Goal: Browse casually: Explore the website without a specific task or goal

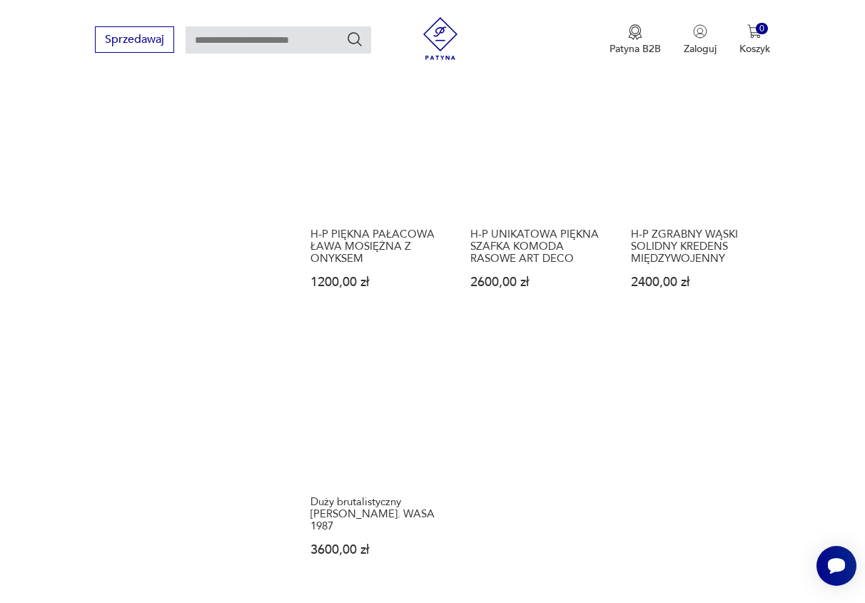
scroll to position [1594, 0]
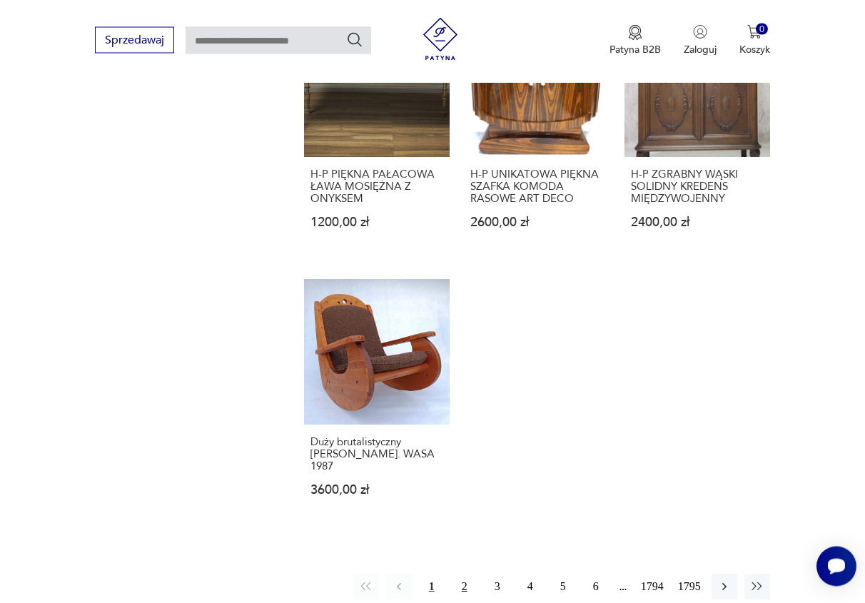
click at [468, 574] on button "2" at bounding box center [465, 587] width 26 height 26
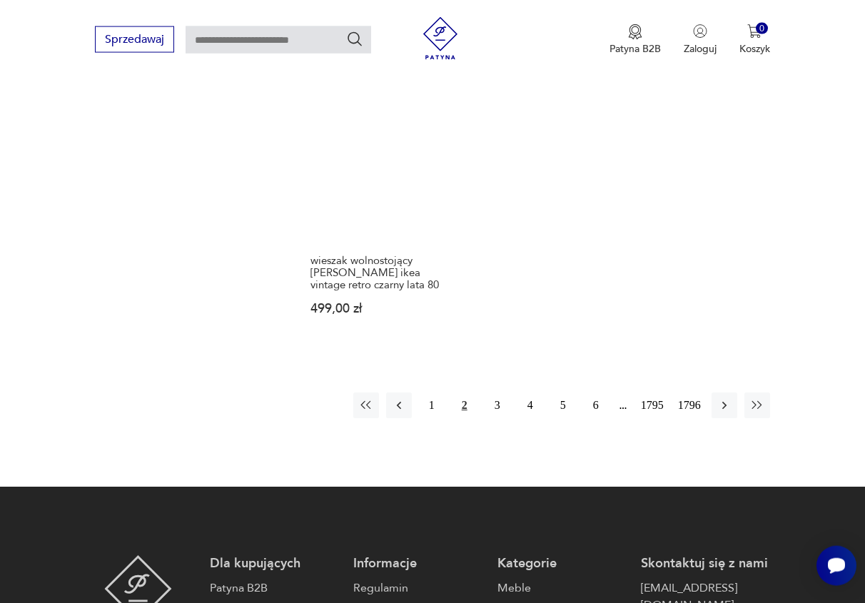
scroll to position [1715, 0]
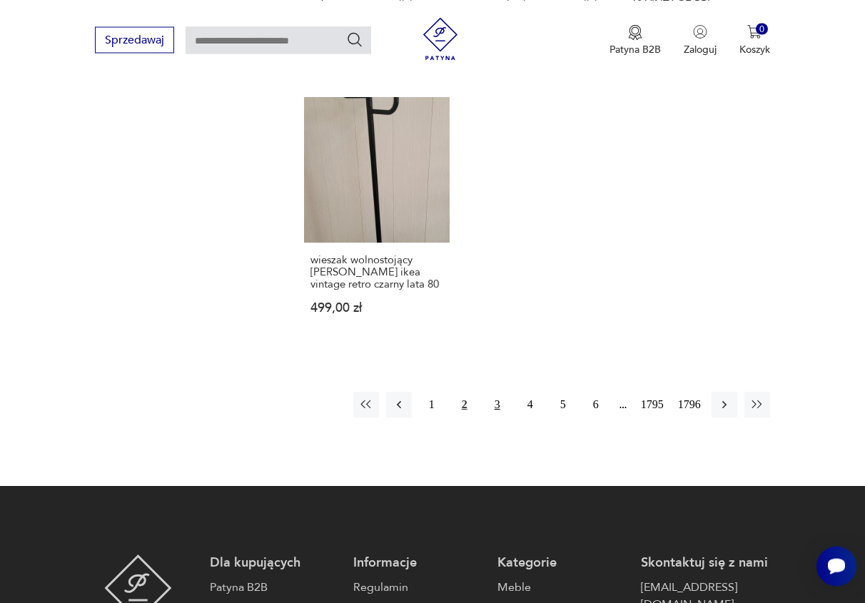
click at [503, 392] on button "3" at bounding box center [498, 405] width 26 height 26
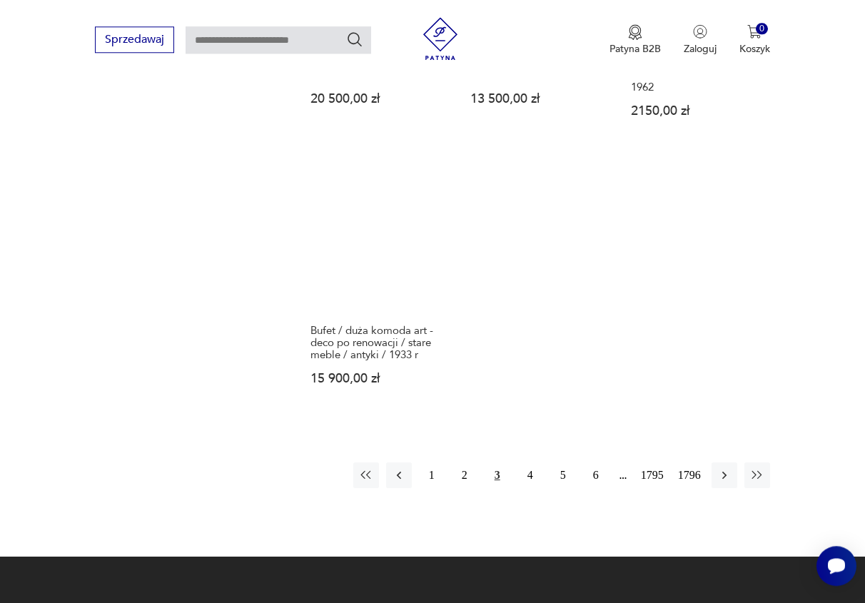
scroll to position [1861, 0]
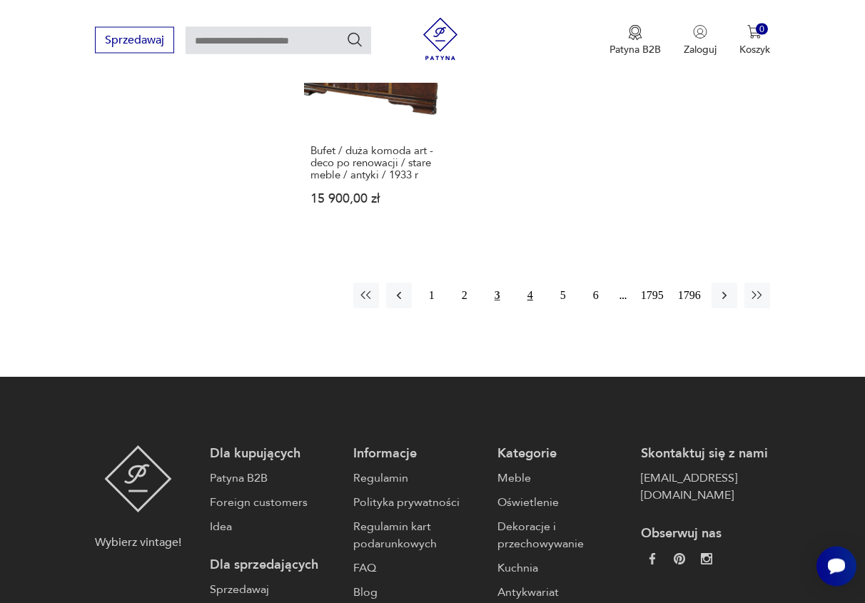
click at [531, 283] on button "4" at bounding box center [531, 296] width 26 height 26
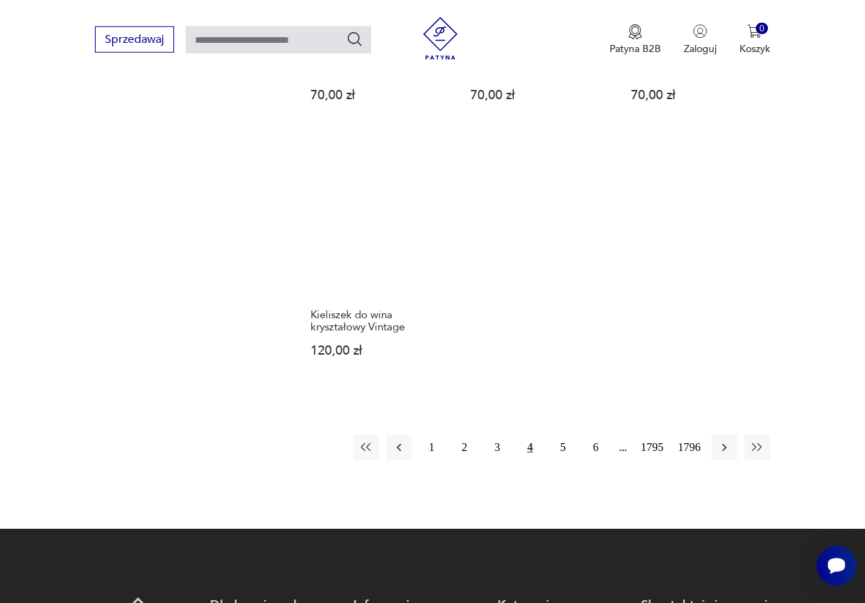
scroll to position [1715, 0]
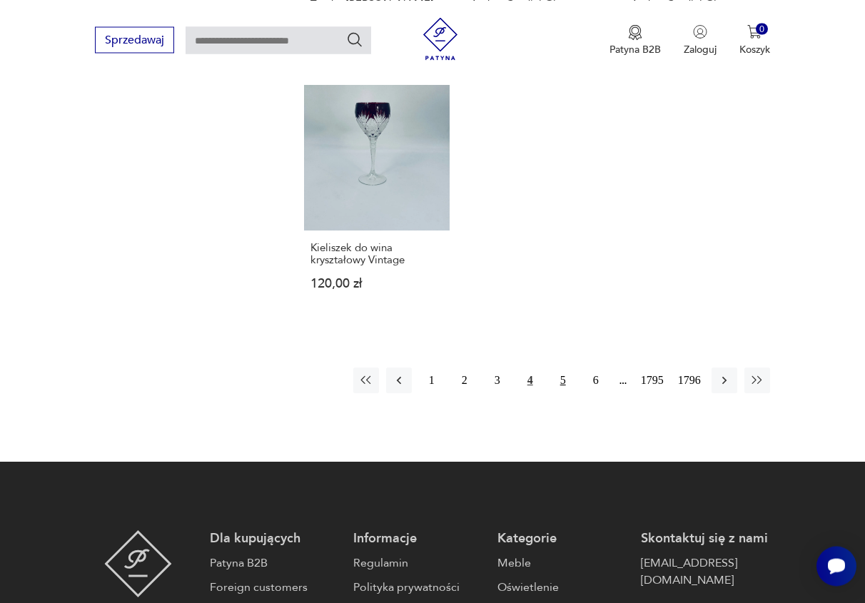
click at [565, 382] on button "5" at bounding box center [564, 381] width 26 height 26
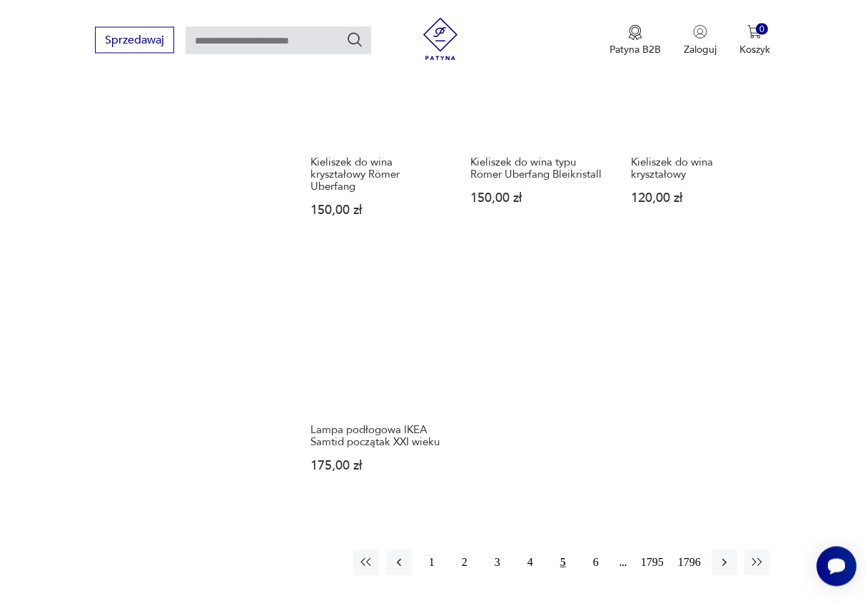
scroll to position [1642, 0]
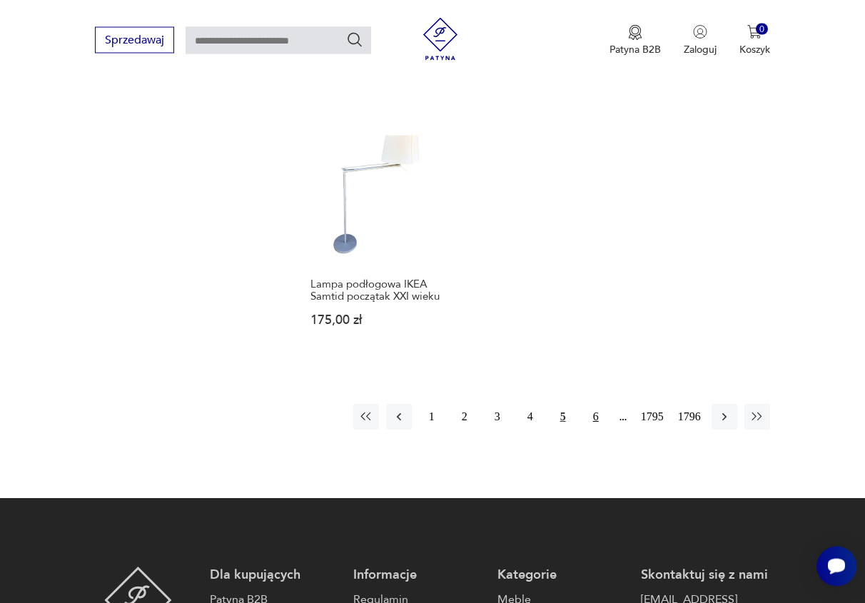
click at [601, 404] on button "6" at bounding box center [596, 417] width 26 height 26
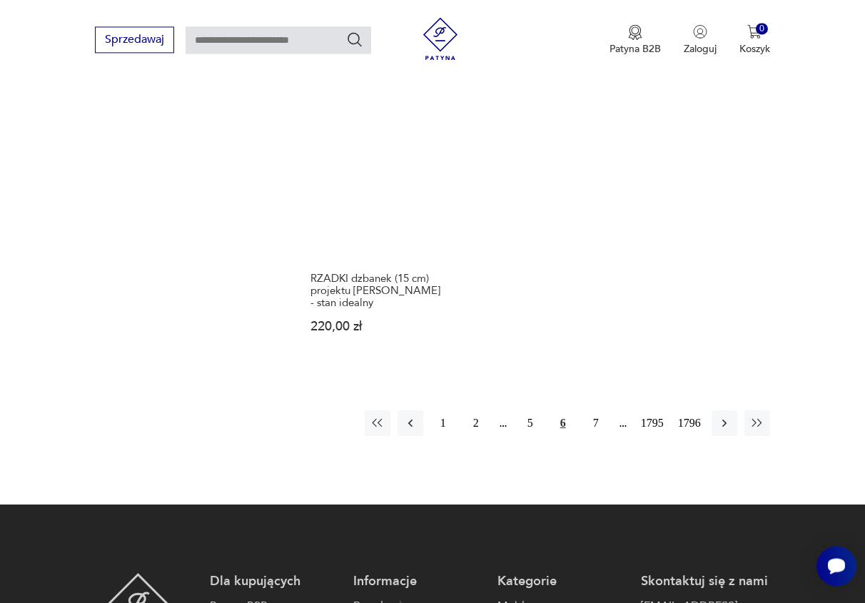
scroll to position [1715, 0]
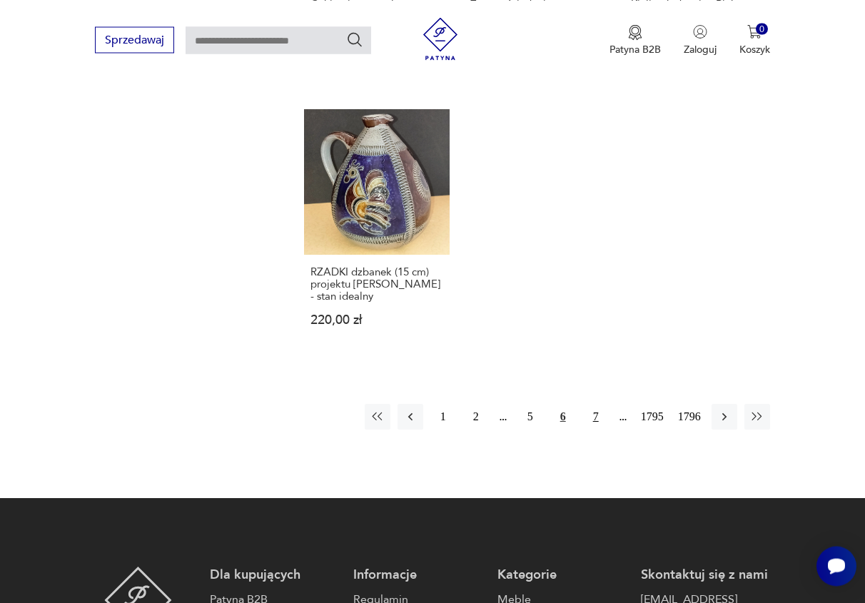
click at [592, 404] on button "7" at bounding box center [596, 417] width 26 height 26
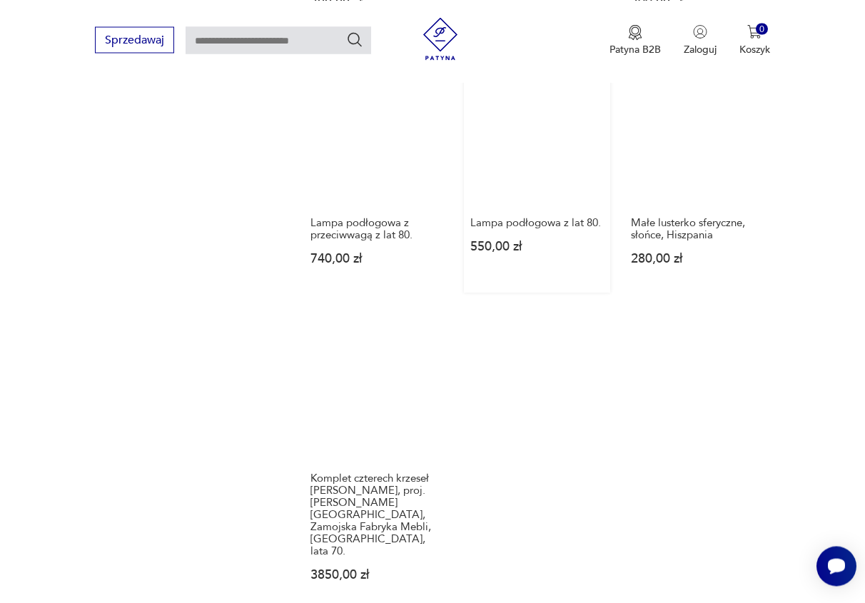
scroll to position [1715, 0]
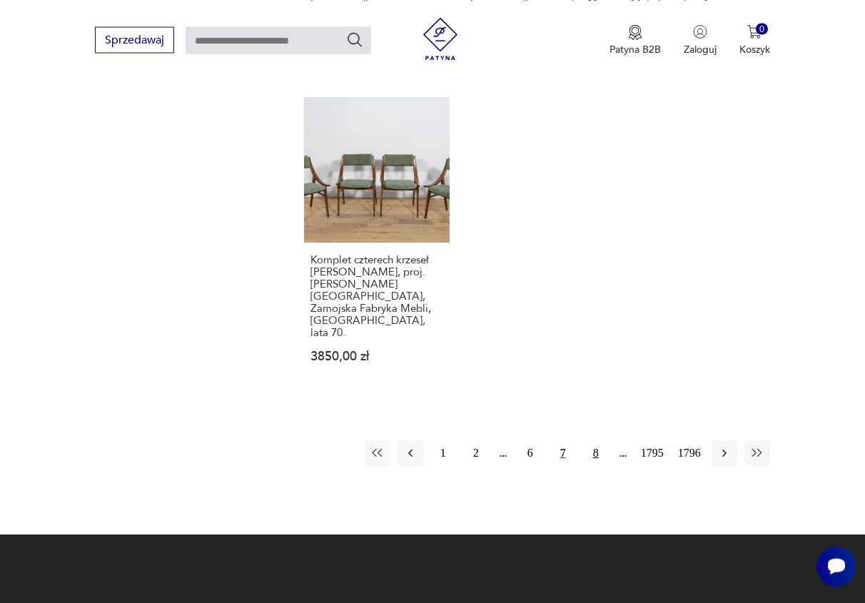
click at [599, 441] on button "8" at bounding box center [596, 454] width 26 height 26
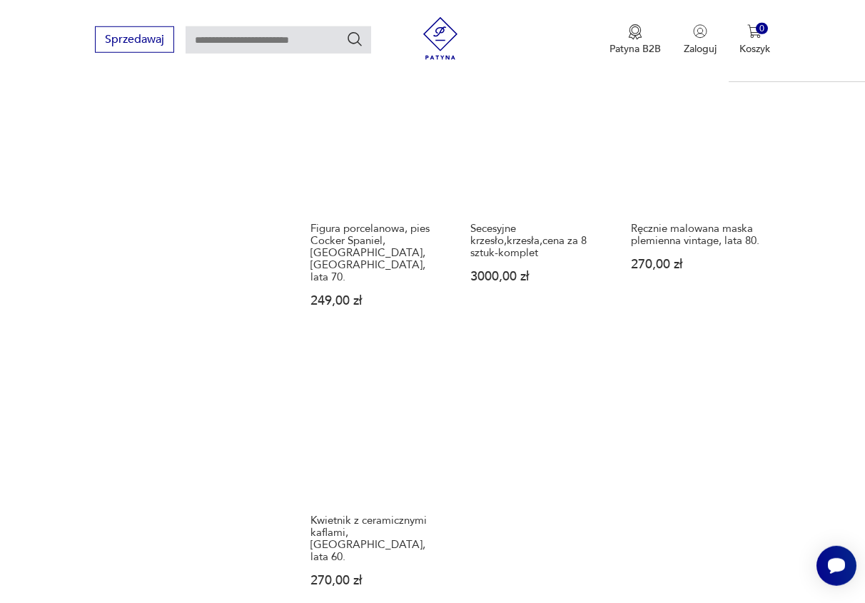
scroll to position [1642, 0]
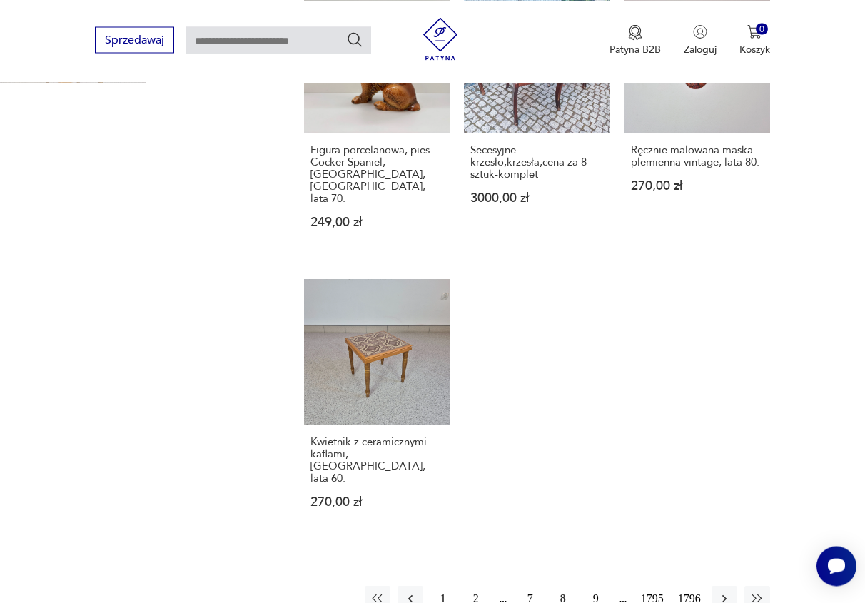
click at [595, 586] on button "9" at bounding box center [596, 599] width 26 height 26
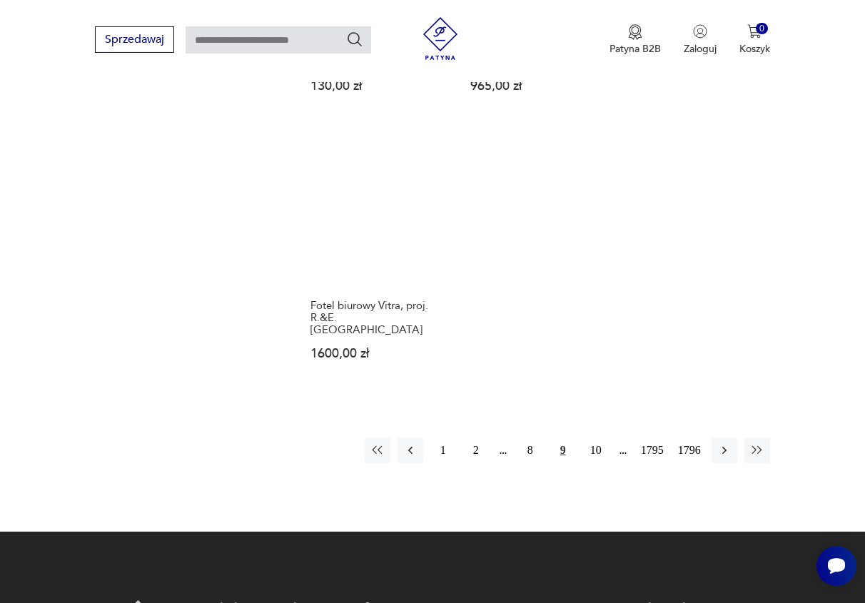
scroll to position [1787, 0]
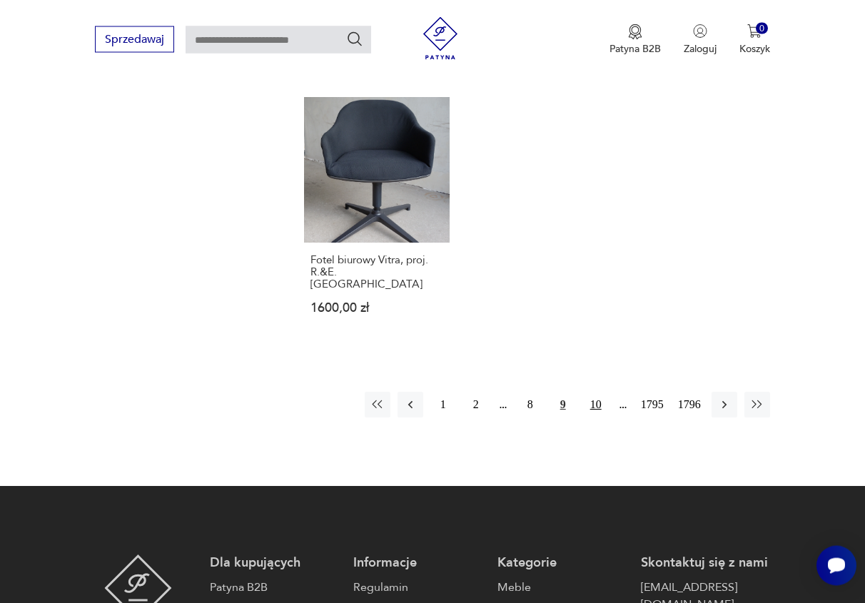
click at [595, 393] on button "10" at bounding box center [596, 406] width 26 height 26
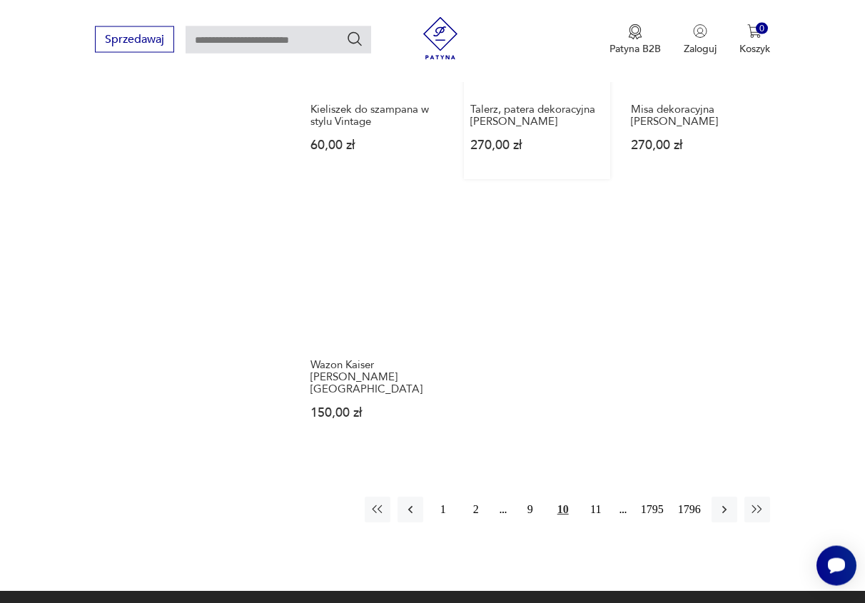
scroll to position [1642, 0]
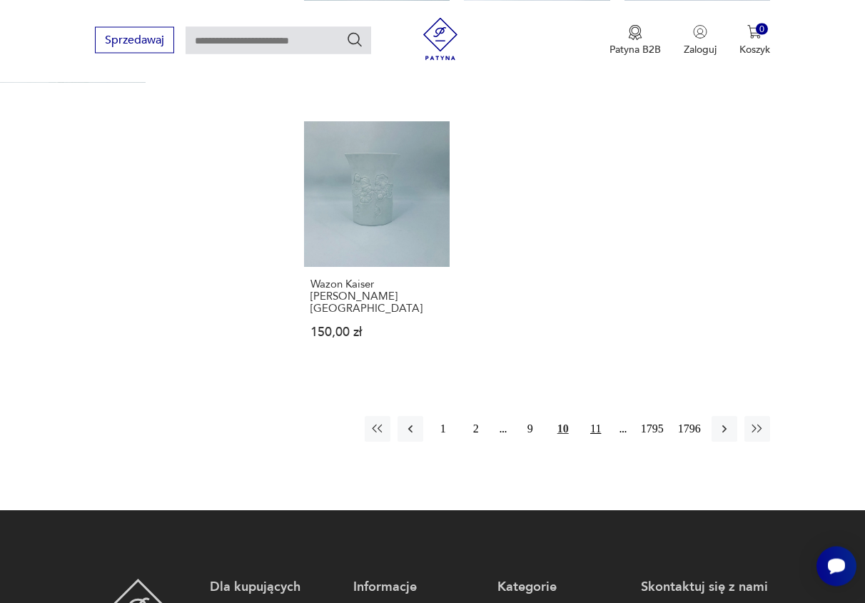
click at [596, 416] on button "11" at bounding box center [596, 429] width 26 height 26
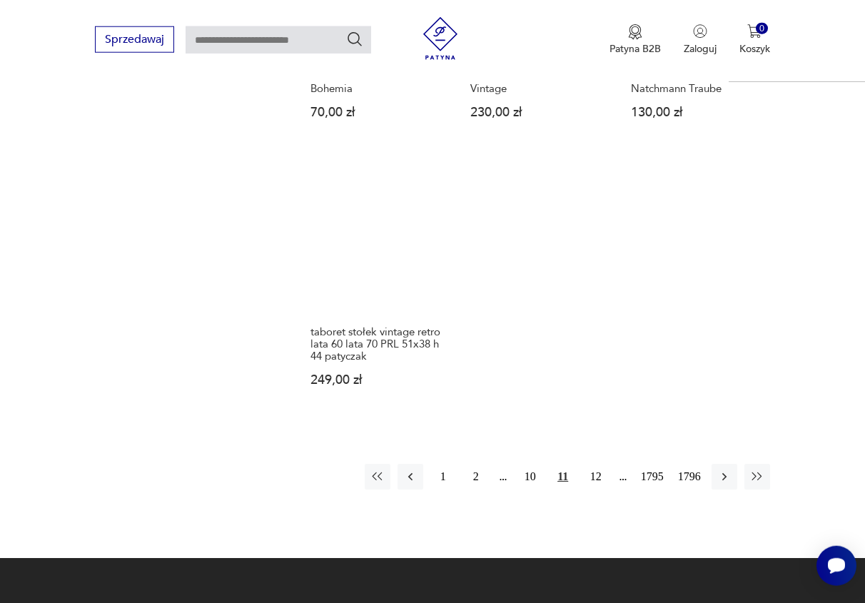
scroll to position [1642, 0]
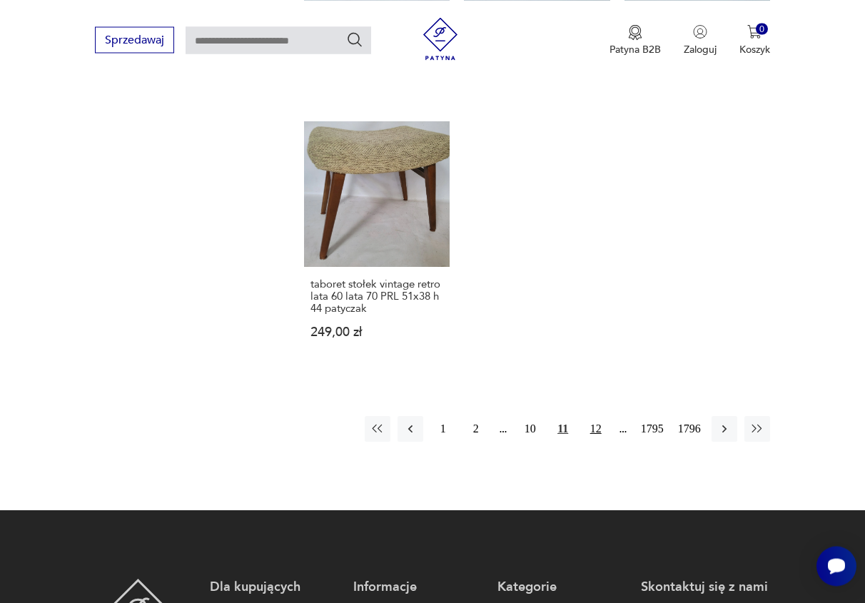
click at [596, 416] on button "12" at bounding box center [596, 429] width 26 height 26
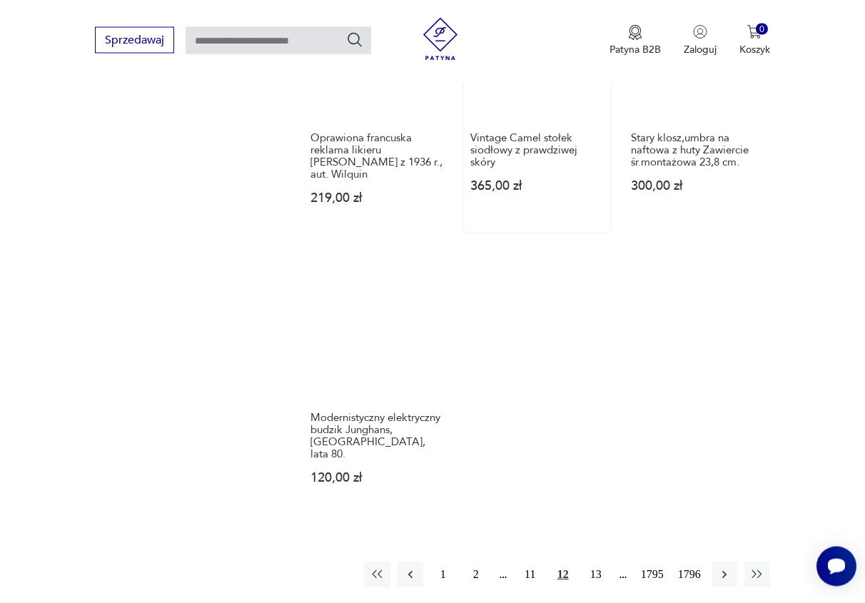
scroll to position [1788, 0]
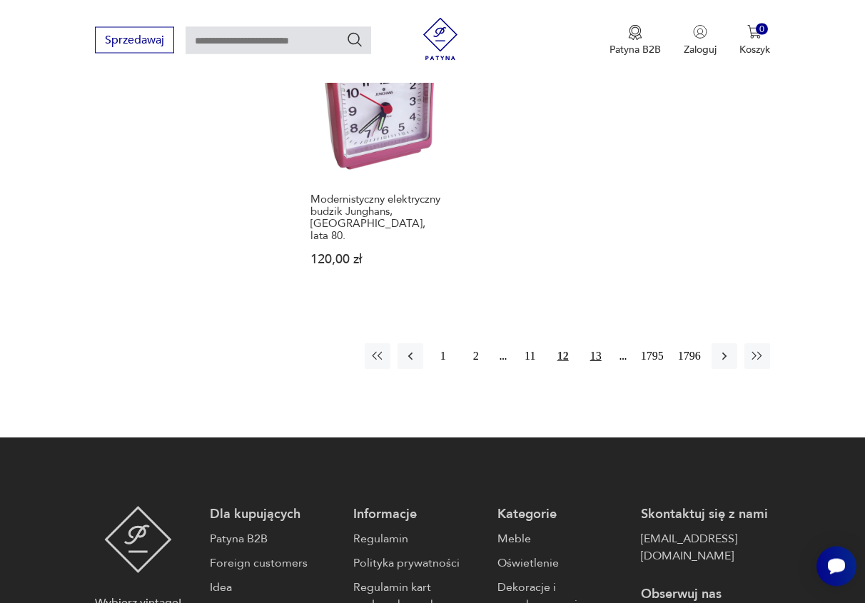
click at [593, 343] on button "13" at bounding box center [596, 356] width 26 height 26
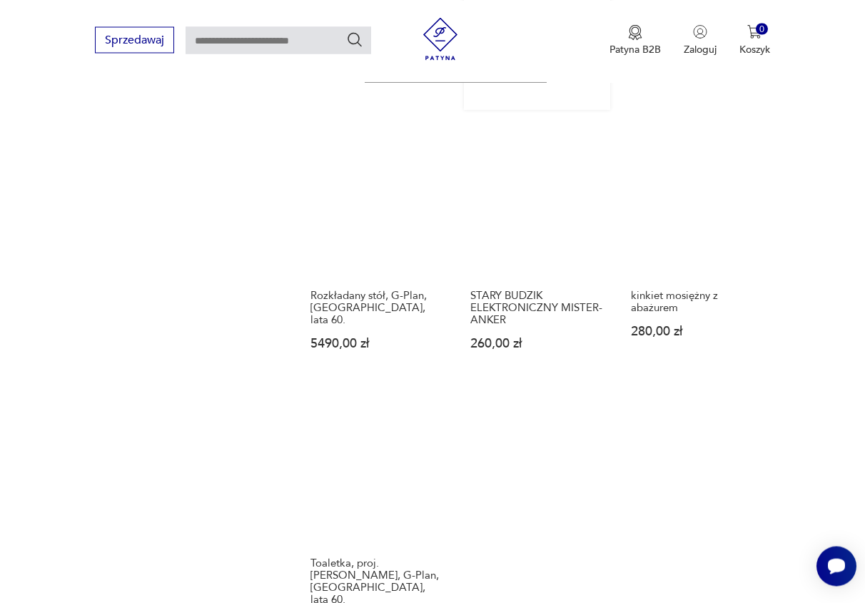
scroll to position [1715, 0]
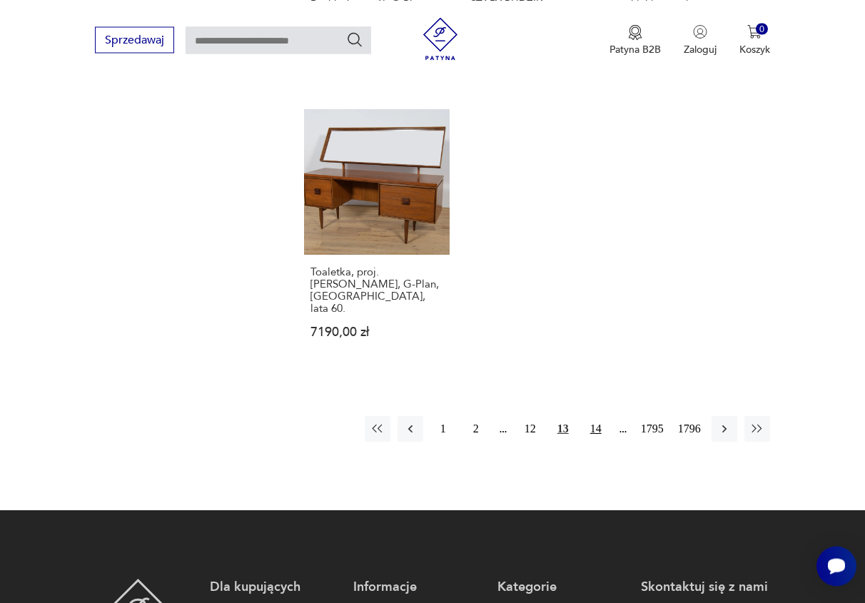
click at [597, 416] on button "14" at bounding box center [596, 429] width 26 height 26
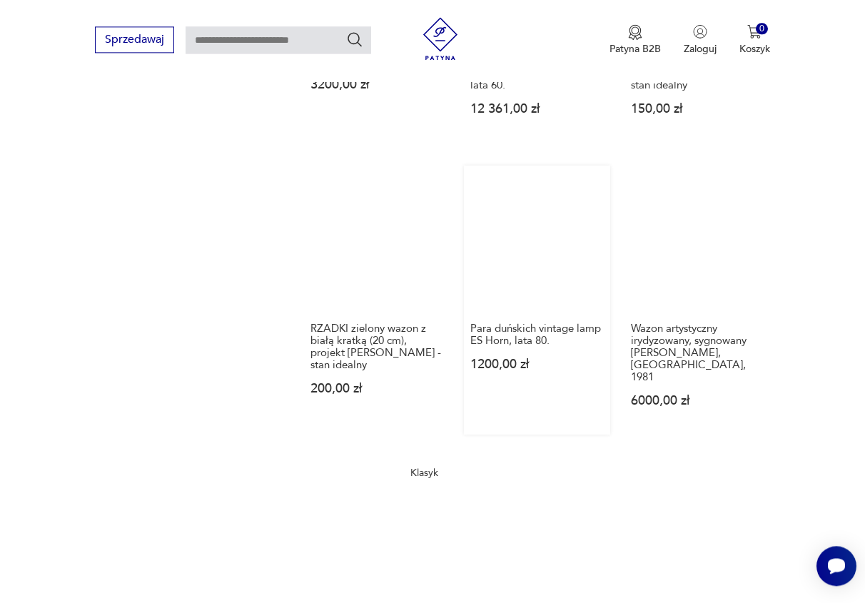
scroll to position [1424, 0]
